Goal: Transaction & Acquisition: Purchase product/service

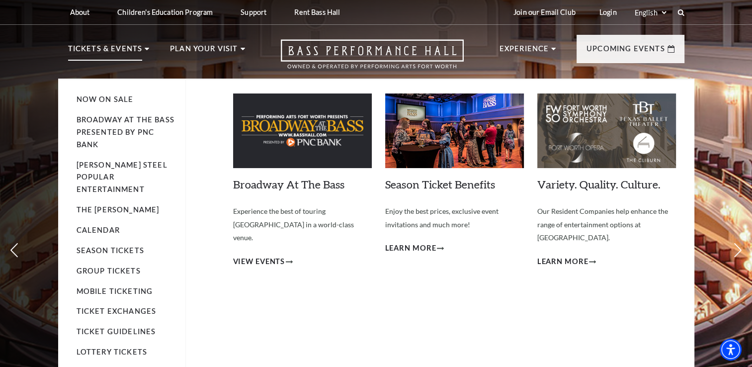
click at [139, 126] on li "Broadway At The Bass presented by PNC Bank" at bounding box center [126, 132] width 99 height 37
click at [121, 99] on link "Now On Sale" at bounding box center [105, 99] width 57 height 8
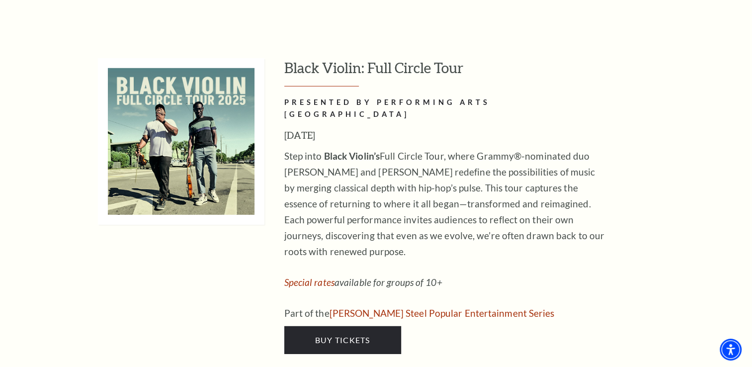
scroll to position [3249, 0]
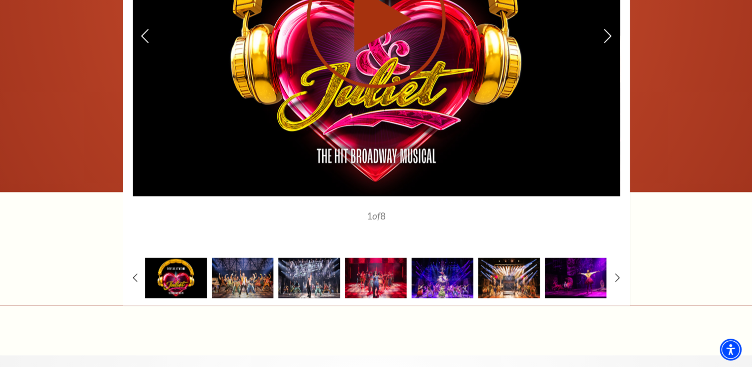
scroll to position [1392, 0]
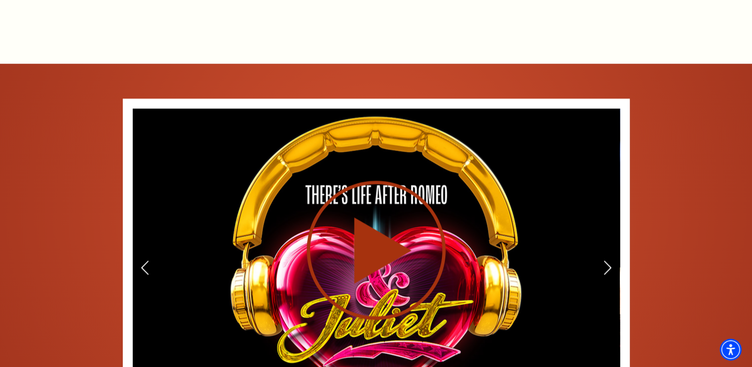
click at [602, 257] on div at bounding box center [376, 249] width 487 height 282
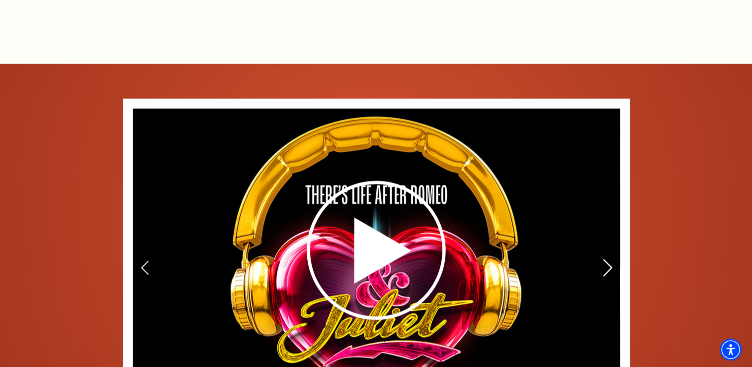
click at [611, 259] on use at bounding box center [607, 267] width 9 height 17
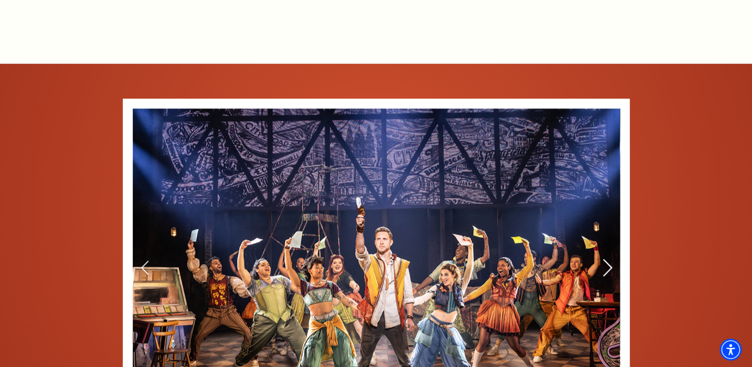
click at [611, 259] on use at bounding box center [607, 267] width 9 height 17
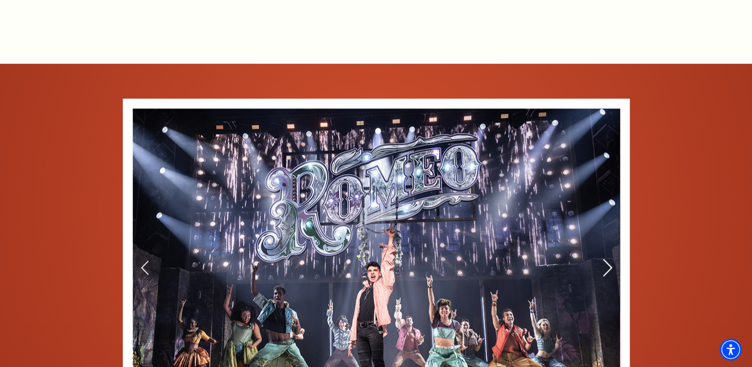
click at [611, 259] on use at bounding box center [607, 267] width 9 height 17
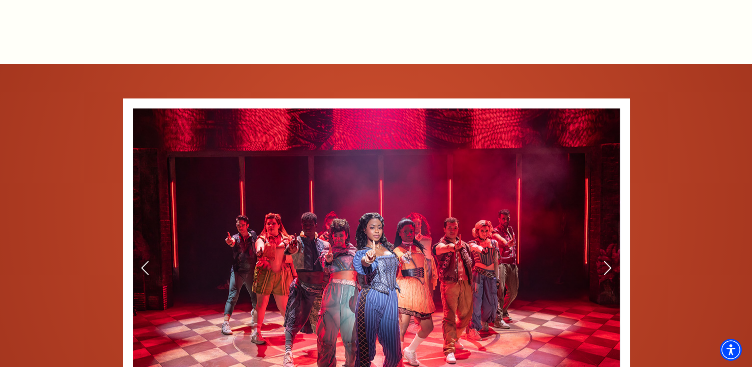
click at [611, 261] on icon at bounding box center [608, 268] width 8 height 14
click at [605, 259] on icon at bounding box center [607, 267] width 10 height 17
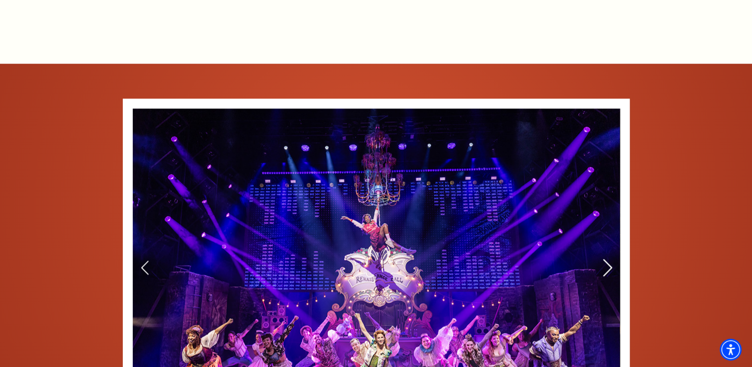
click at [605, 259] on icon at bounding box center [607, 267] width 10 height 17
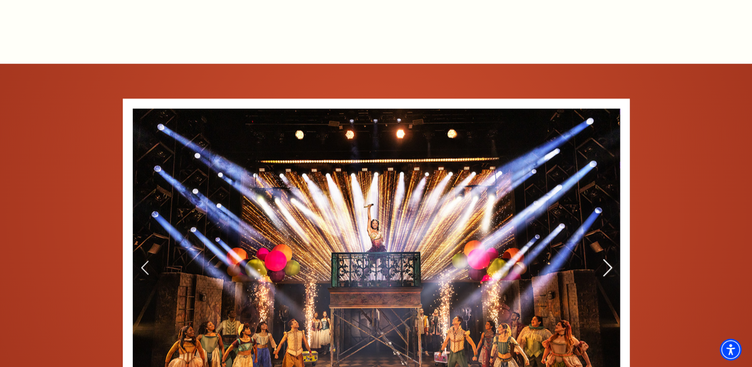
click at [605, 259] on icon at bounding box center [607, 267] width 10 height 17
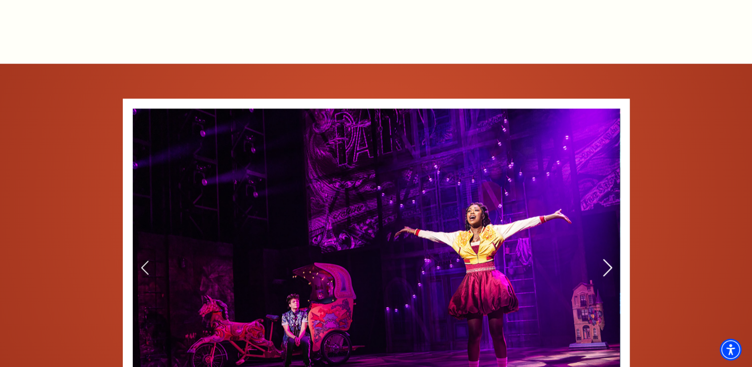
click at [605, 259] on icon at bounding box center [607, 267] width 10 height 17
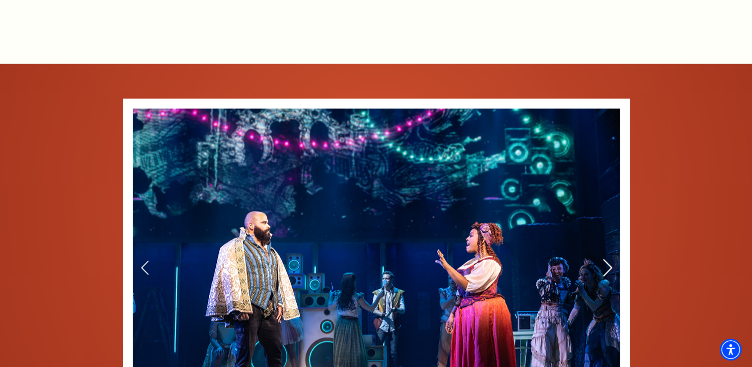
click at [605, 259] on icon at bounding box center [607, 267] width 10 height 17
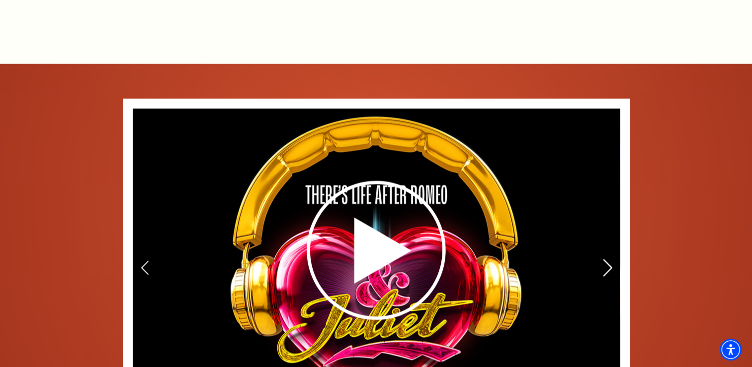
click at [605, 259] on icon at bounding box center [607, 267] width 10 height 17
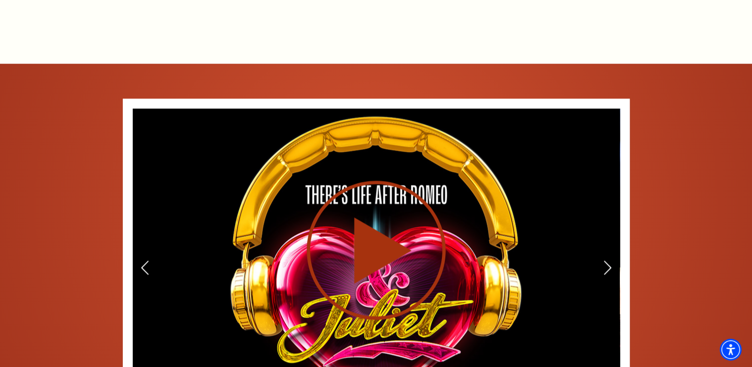
click at [402, 232] on icon at bounding box center [377, 250] width 244 height 141
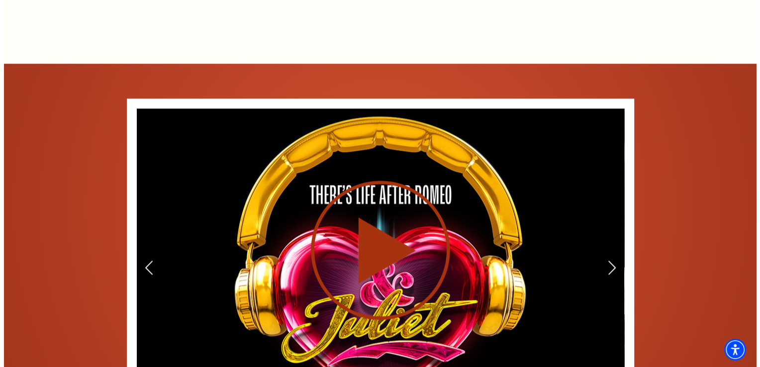
scroll to position [1381, 0]
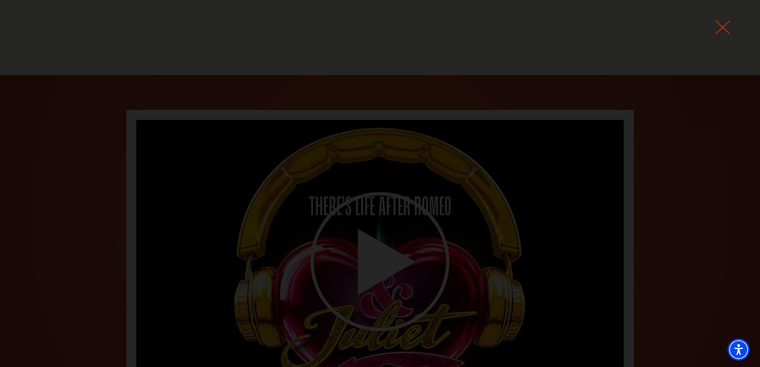
click at [725, 25] on use at bounding box center [722, 27] width 15 height 14
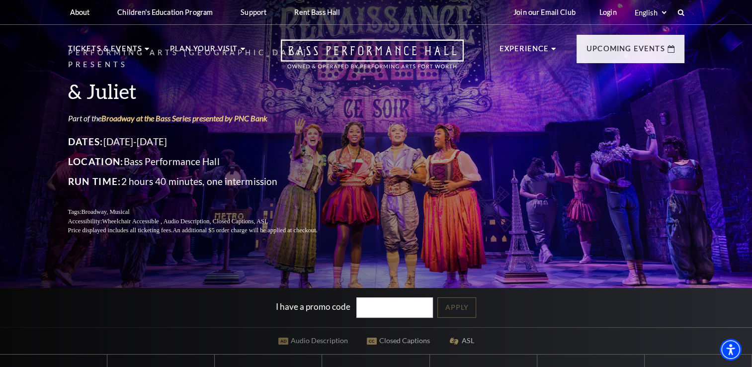
scroll to position [232, 0]
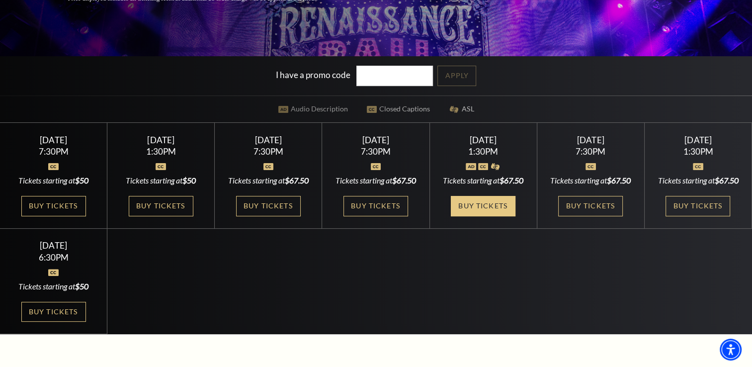
drag, startPoint x: 490, startPoint y: 226, endPoint x: 459, endPoint y: 216, distance: 32.7
click at [490, 216] on link "Buy Tickets" at bounding box center [483, 206] width 65 height 20
click at [469, 216] on link "Buy Tickets" at bounding box center [483, 206] width 65 height 20
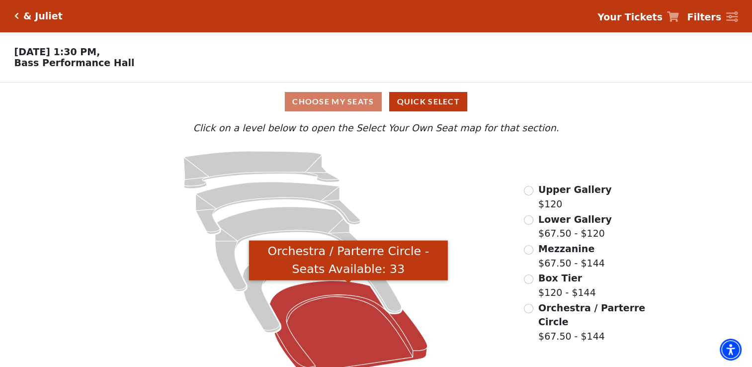
click at [328, 317] on icon "Orchestra / Parterre Circle - Seats Available: 33" at bounding box center [349, 327] width 158 height 95
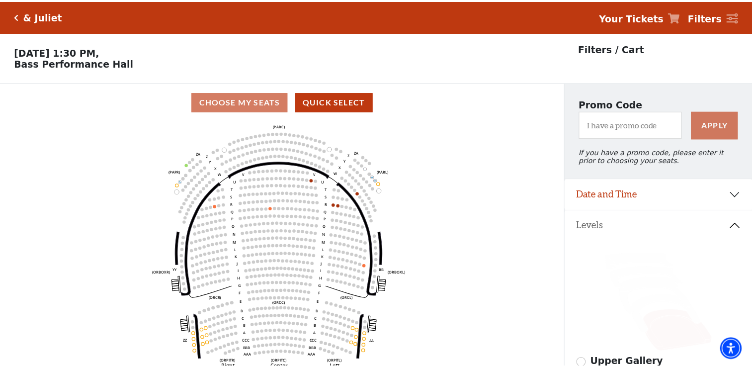
scroll to position [46, 0]
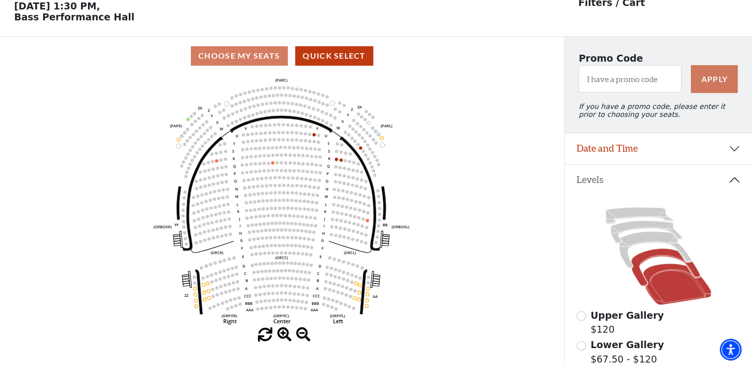
click at [654, 258] on icon at bounding box center [666, 268] width 69 height 38
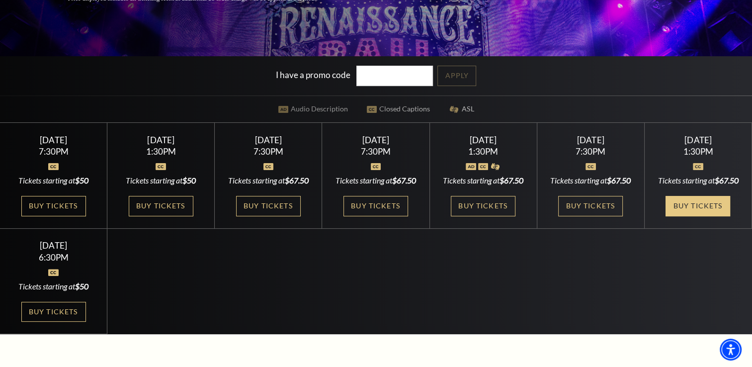
click at [709, 213] on link "Buy Tickets" at bounding box center [698, 206] width 65 height 20
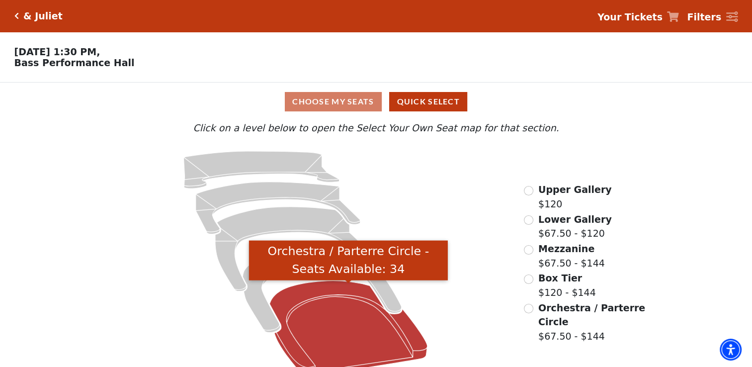
click at [344, 314] on icon "Orchestra / Parterre Circle - Seats Available: 34" at bounding box center [349, 327] width 158 height 95
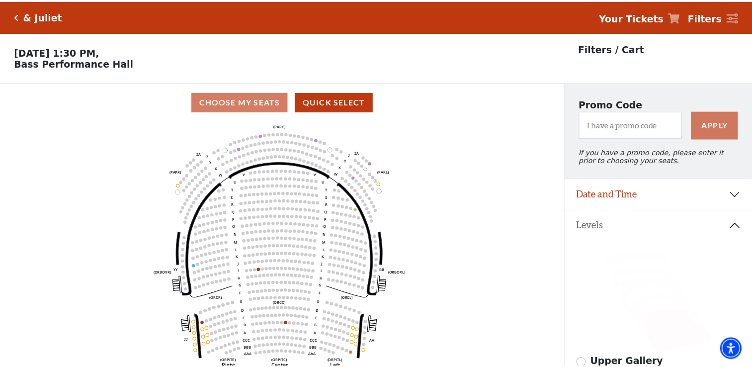
scroll to position [46, 0]
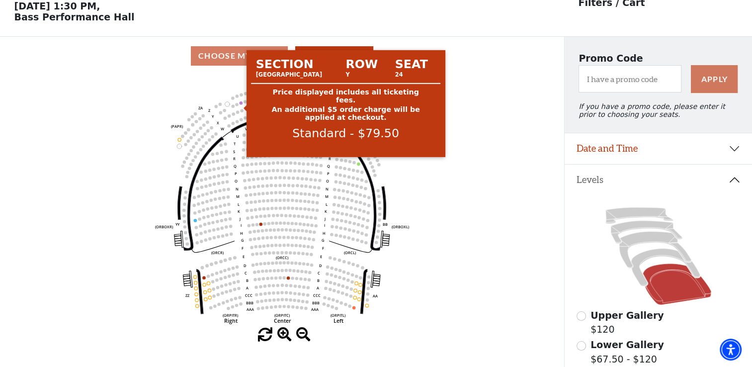
click at [241, 104] on circle at bounding box center [240, 102] width 3 height 3
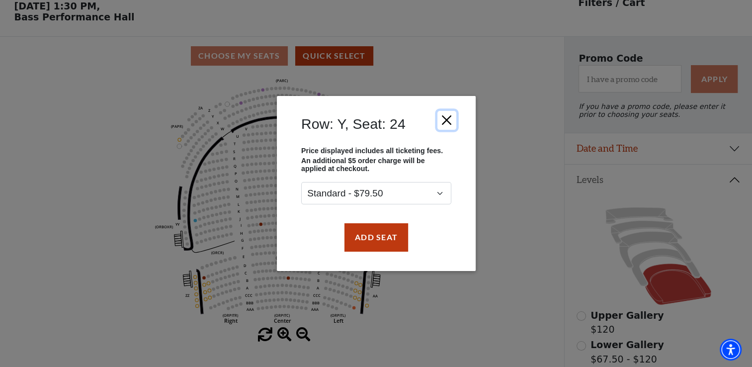
click at [447, 117] on button "Close" at bounding box center [446, 120] width 19 height 19
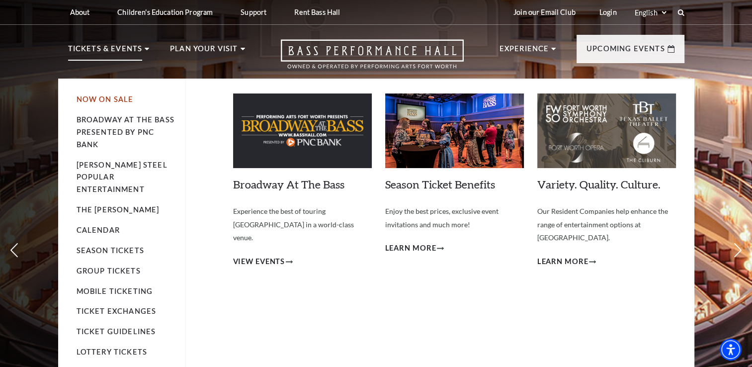
click at [123, 98] on link "Now On Sale" at bounding box center [105, 99] width 57 height 8
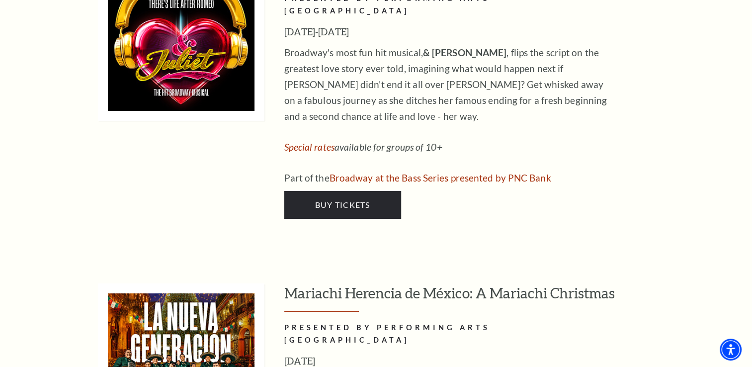
scroll to position [3249, 0]
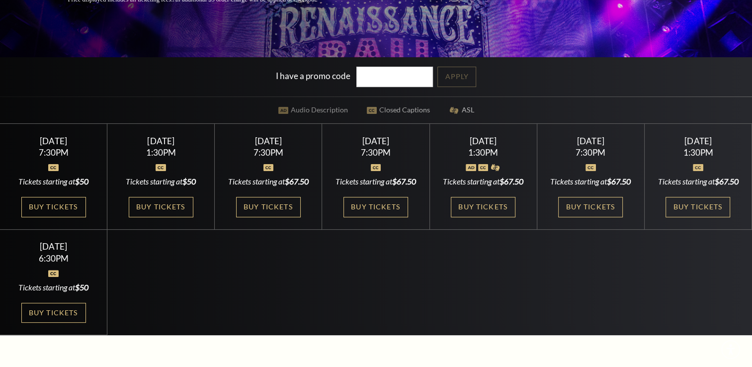
scroll to position [232, 0]
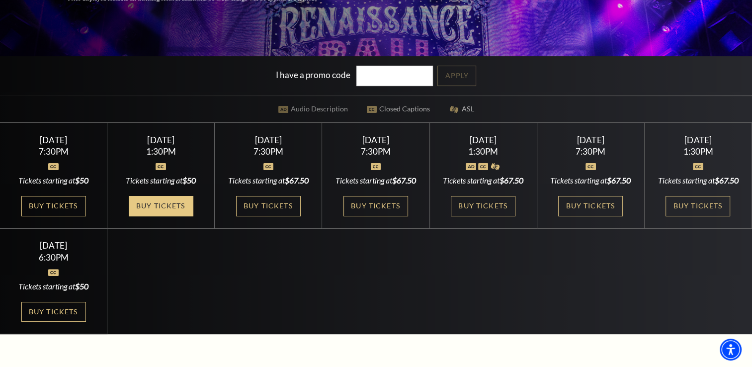
click at [161, 216] on link "Buy Tickets" at bounding box center [161, 206] width 65 height 20
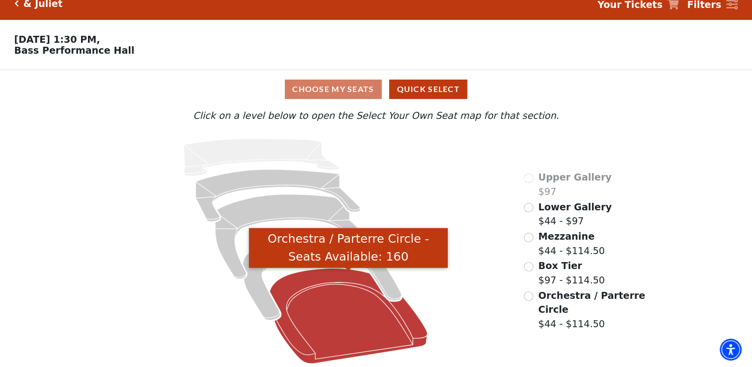
scroll to position [19, 0]
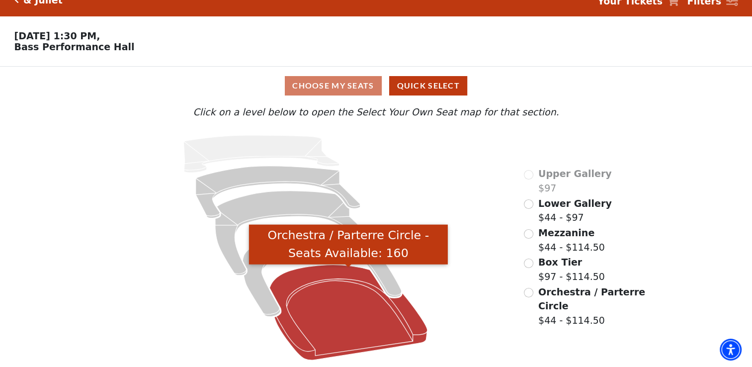
click at [338, 302] on icon "Orchestra / Parterre Circle - Seats Available: 160" at bounding box center [349, 312] width 158 height 95
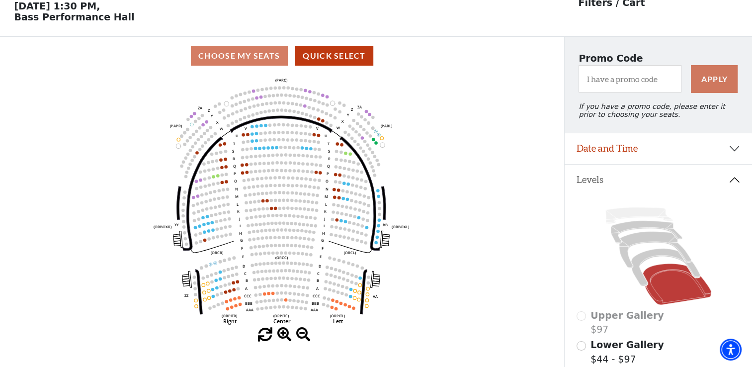
scroll to position [46, 0]
click at [666, 255] on icon at bounding box center [666, 268] width 69 height 38
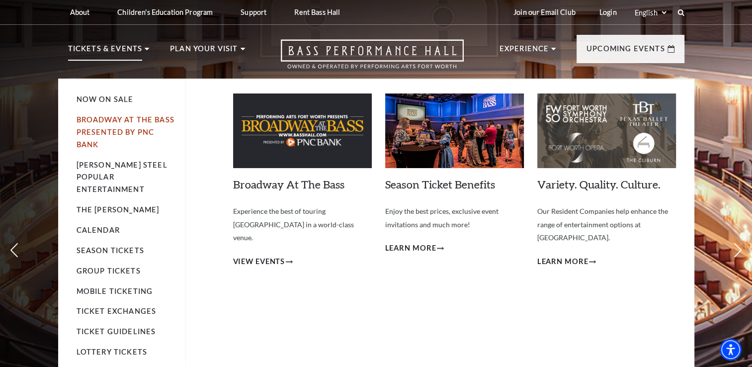
click at [119, 130] on link "Broadway At The Bass presented by PNC Bank" at bounding box center [126, 131] width 98 height 33
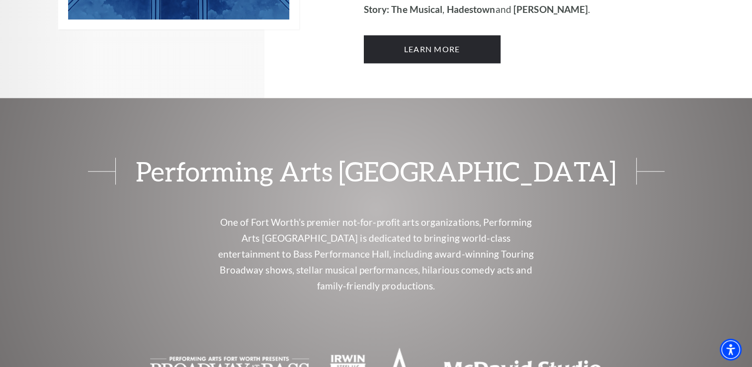
scroll to position [696, 0]
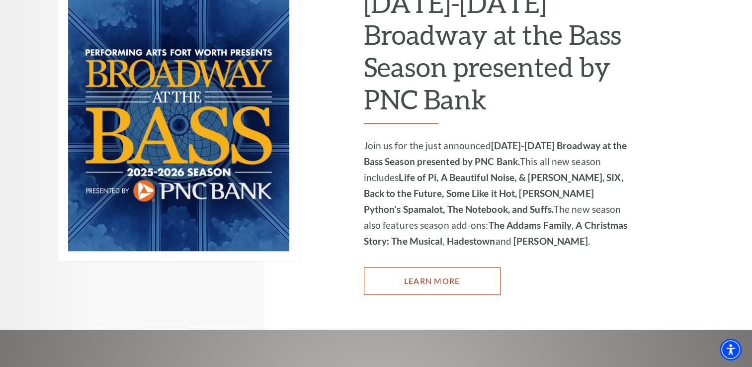
click at [464, 267] on link "Learn More" at bounding box center [432, 281] width 137 height 28
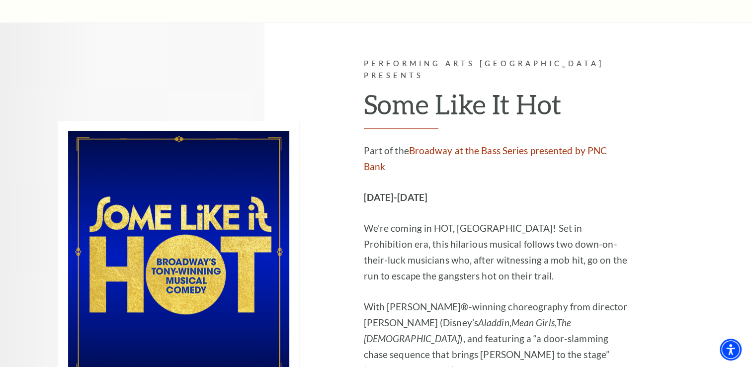
scroll to position [4641, 0]
